Goal: Task Accomplishment & Management: Manage account settings

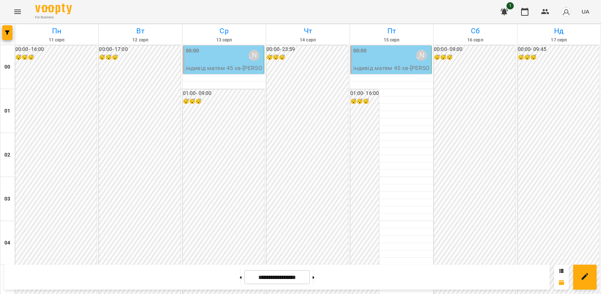
scroll to position [748, 0]
click at [19, 9] on icon "Menu" at bounding box center [17, 11] width 9 height 9
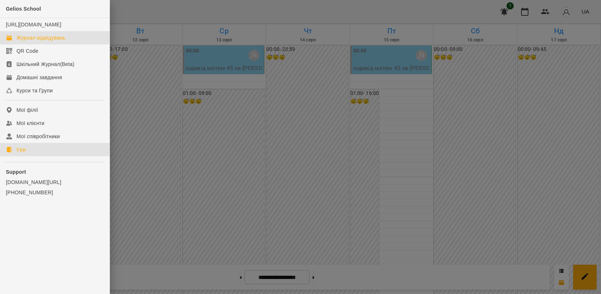
click at [22, 153] on div "Ігри" at bounding box center [20, 149] width 9 height 7
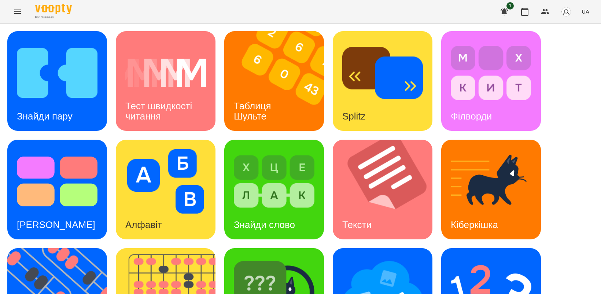
scroll to position [92, 0]
click at [60, 248] on img at bounding box center [61, 298] width 109 height 100
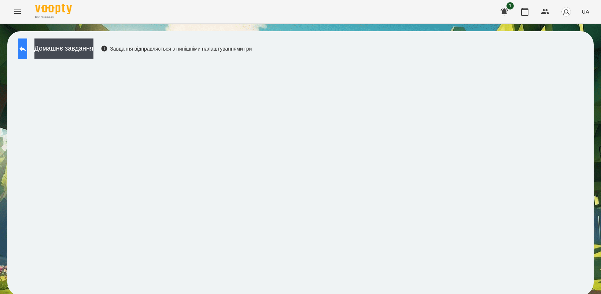
click at [27, 54] on button at bounding box center [22, 48] width 9 height 21
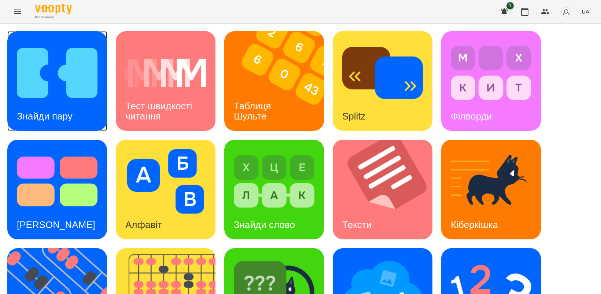
click at [66, 98] on img at bounding box center [57, 73] width 81 height 65
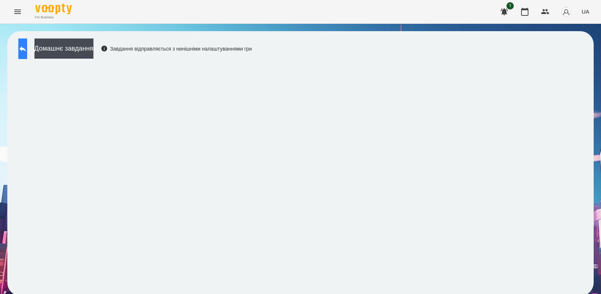
click at [27, 52] on icon at bounding box center [22, 48] width 9 height 9
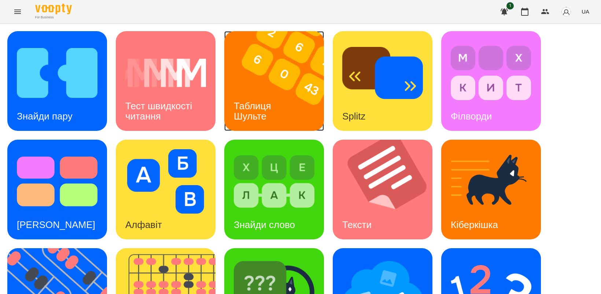
click at [252, 87] on img at bounding box center [278, 81] width 109 height 100
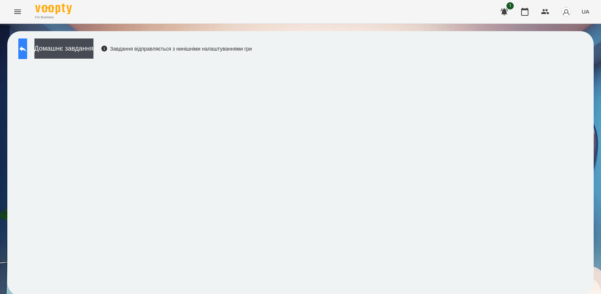
click at [27, 51] on icon at bounding box center [22, 48] width 9 height 9
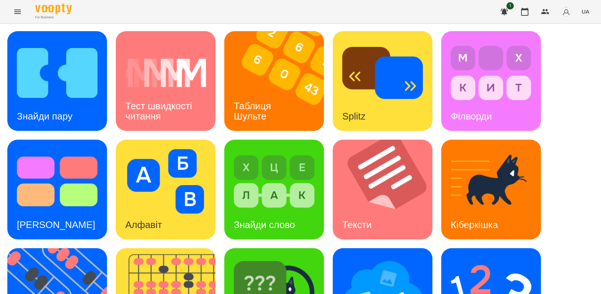
scroll to position [92, 0]
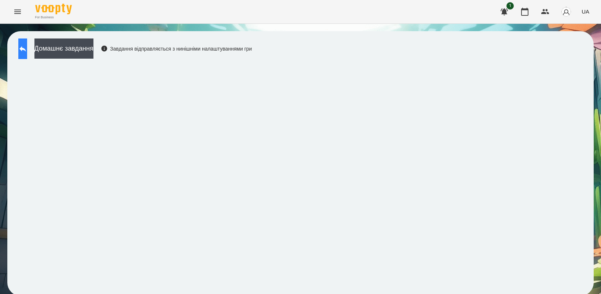
click at [27, 52] on icon at bounding box center [22, 48] width 9 height 9
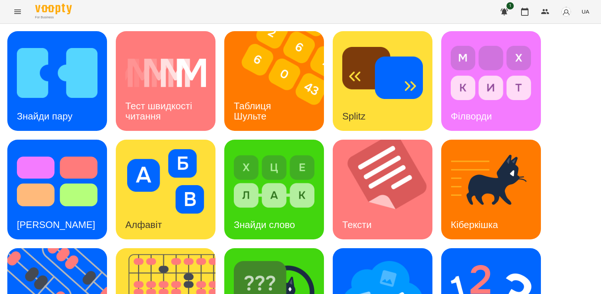
scroll to position [124, 0]
click at [375, 258] on img at bounding box center [382, 290] width 81 height 65
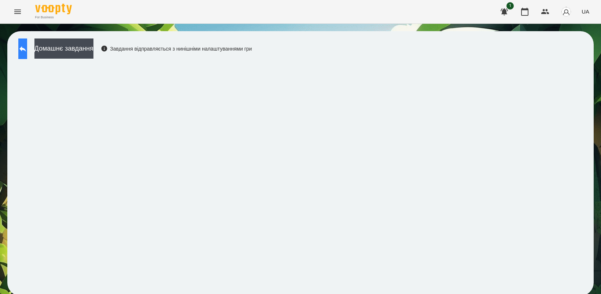
click at [19, 48] on button at bounding box center [22, 48] width 9 height 21
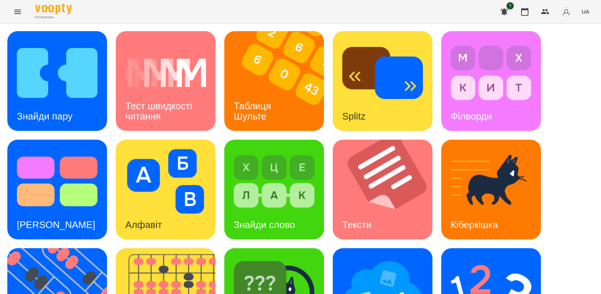
scroll to position [169, 0]
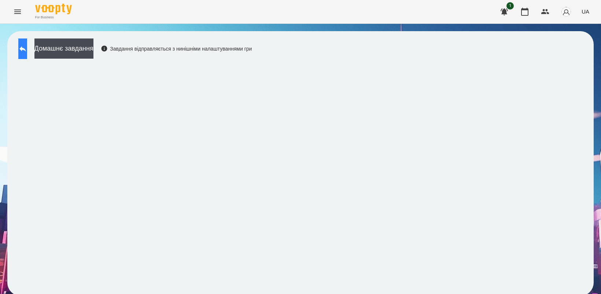
click at [25, 49] on button at bounding box center [22, 48] width 9 height 21
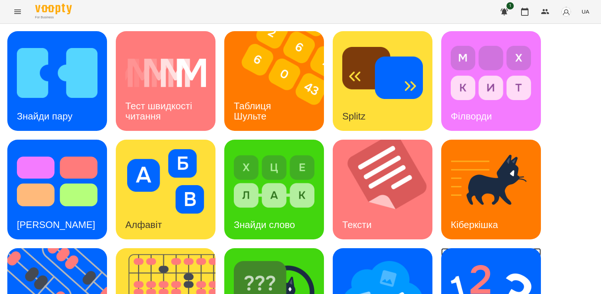
click at [496, 271] on img at bounding box center [491, 290] width 81 height 65
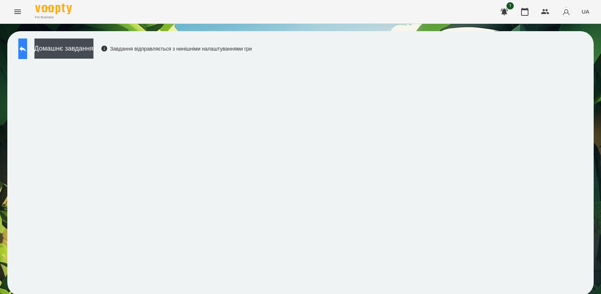
click at [27, 50] on icon at bounding box center [22, 48] width 9 height 9
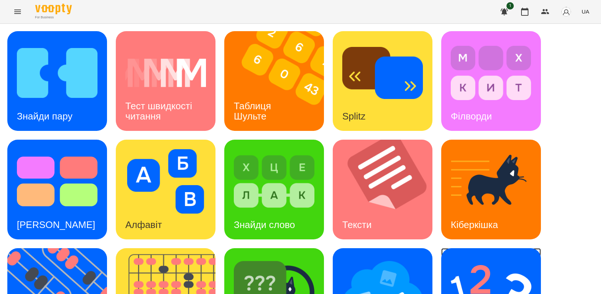
click at [490, 270] on img at bounding box center [491, 290] width 81 height 65
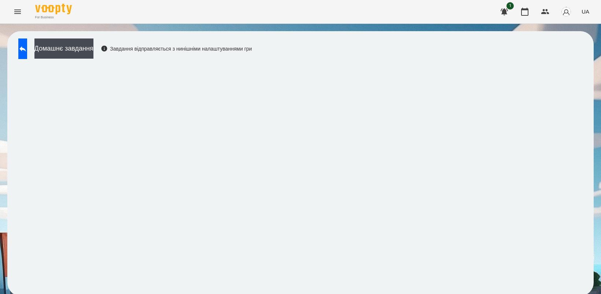
click at [19, 12] on icon "Menu" at bounding box center [17, 12] width 7 height 4
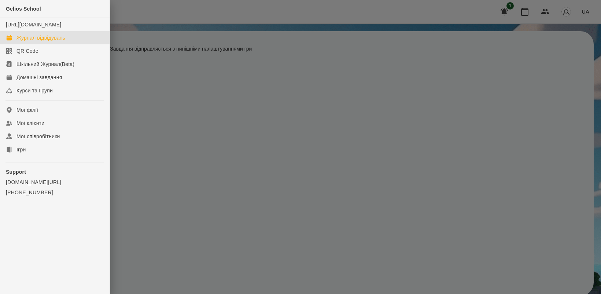
click at [51, 41] on div "Журнал відвідувань" at bounding box center [40, 37] width 49 height 7
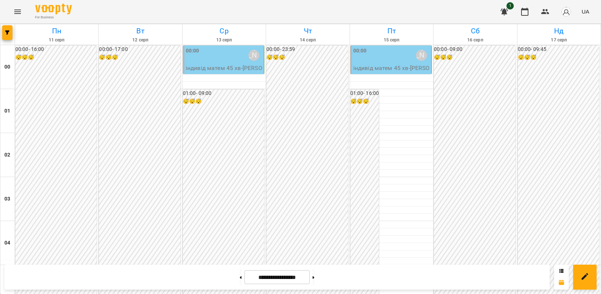
scroll to position [840, 0]
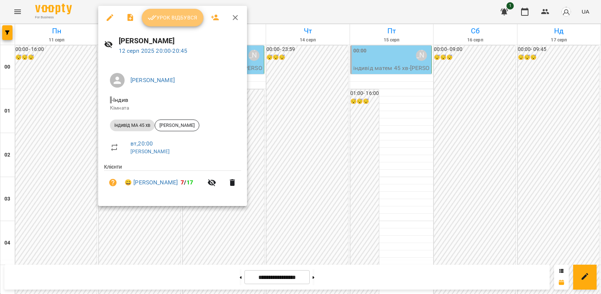
click at [168, 17] on span "Урок відбувся" at bounding box center [173, 17] width 50 height 9
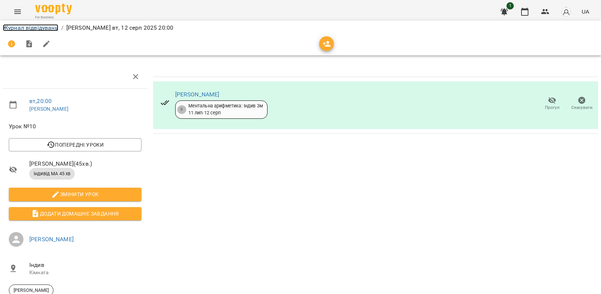
click at [47, 28] on link "Журнал відвідувань" at bounding box center [30, 27] width 55 height 7
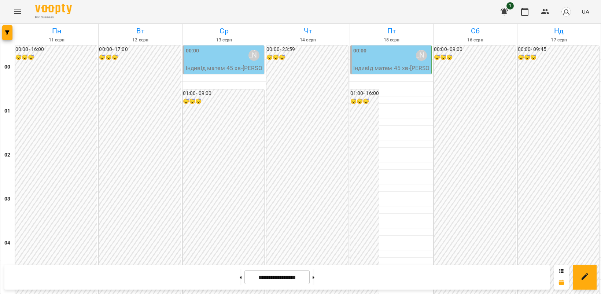
scroll to position [687, 0]
